Goal: Find specific page/section: Find specific page/section

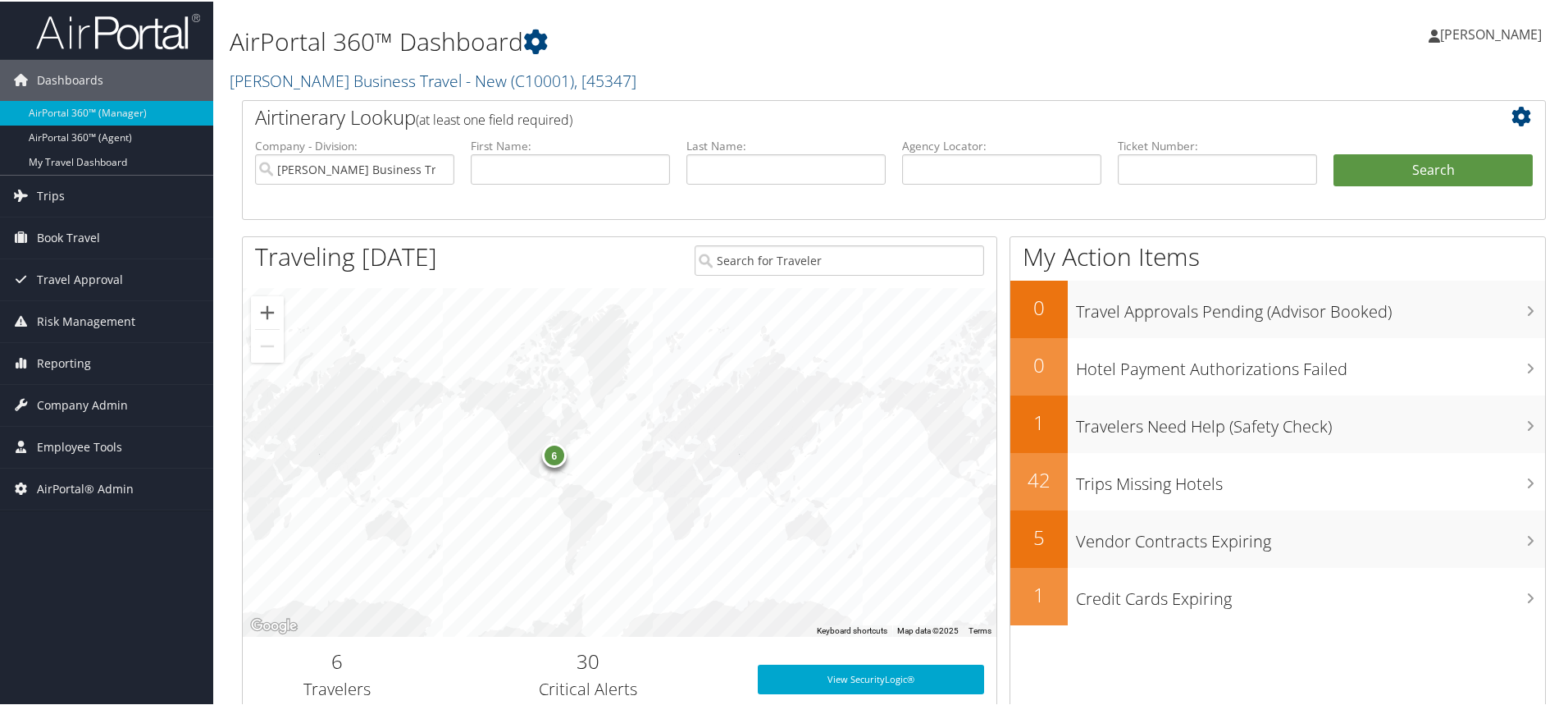
click at [98, 580] on div "Dashboards AirPortal 360™ (Manager) AirPortal 360™ (Agent) My Travel Dashboard …" at bounding box center [787, 534] width 1575 height 1069
click at [63, 448] on span "Employee Tools" at bounding box center [79, 445] width 85 height 41
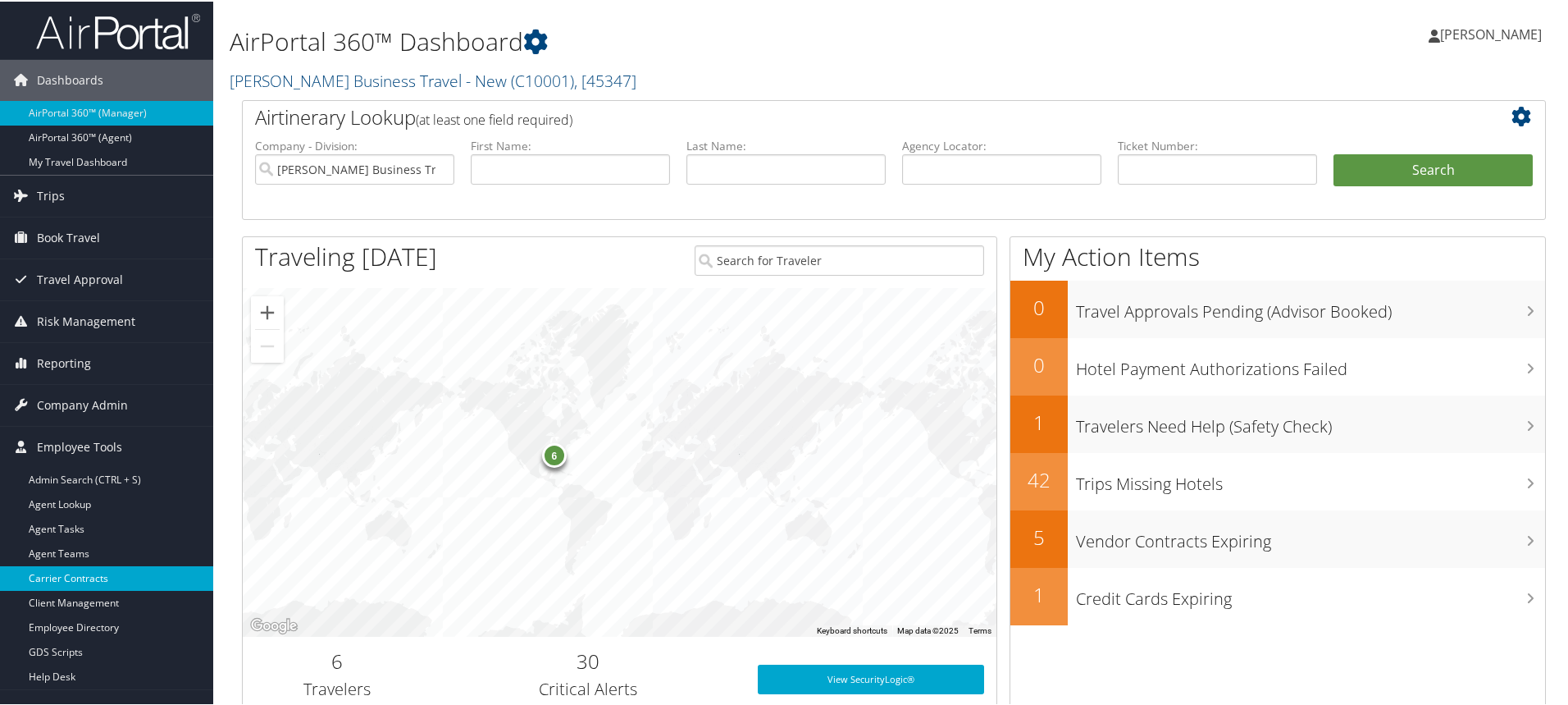
click at [82, 580] on link "Carrier Contracts" at bounding box center [106, 577] width 213 height 25
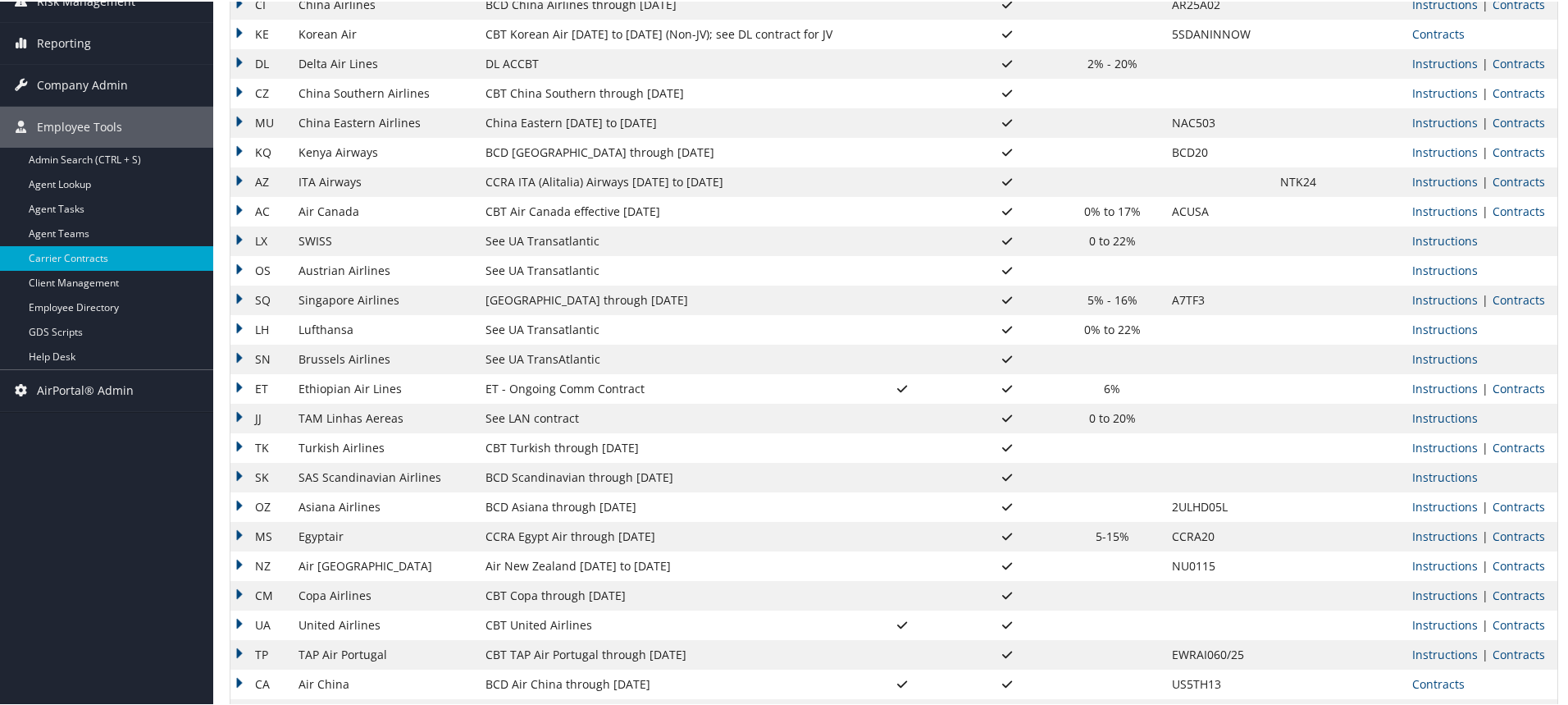
scroll to position [328, 0]
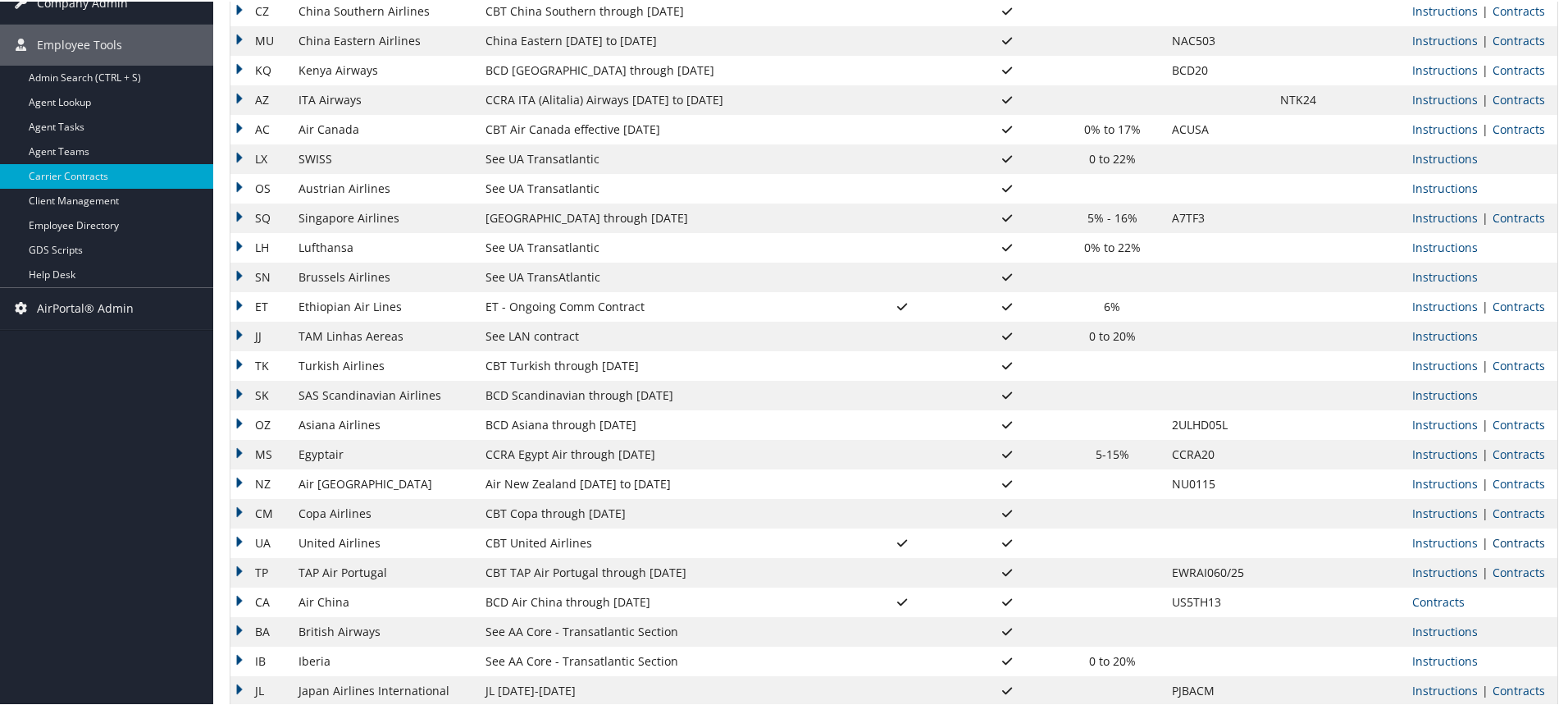
click at [1520, 536] on link "Contracts" at bounding box center [1518, 541] width 52 height 16
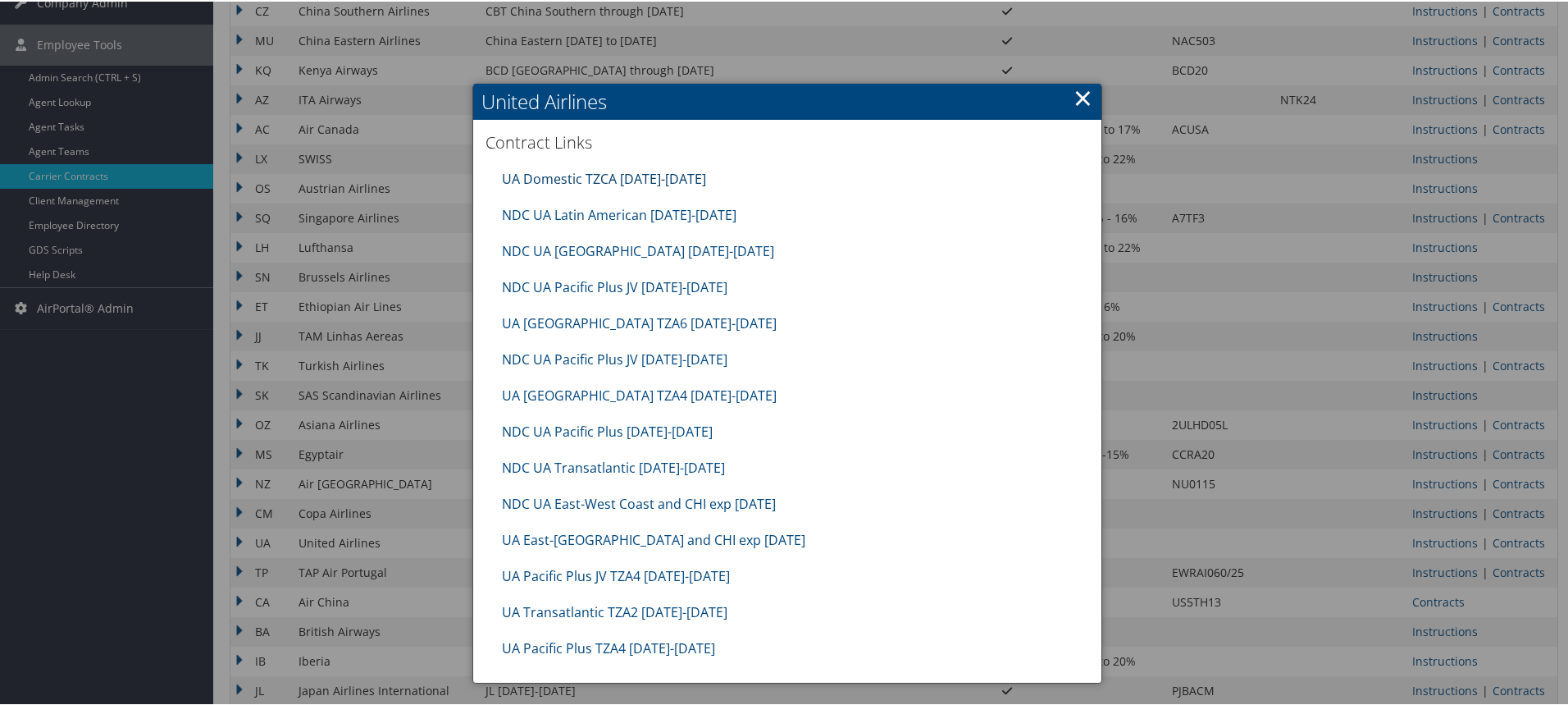
click at [541, 177] on link "UA Domestic TZCA 10.01.25-1.31.26" at bounding box center [604, 178] width 204 height 18
